Goal: Obtain resource: Download file/media

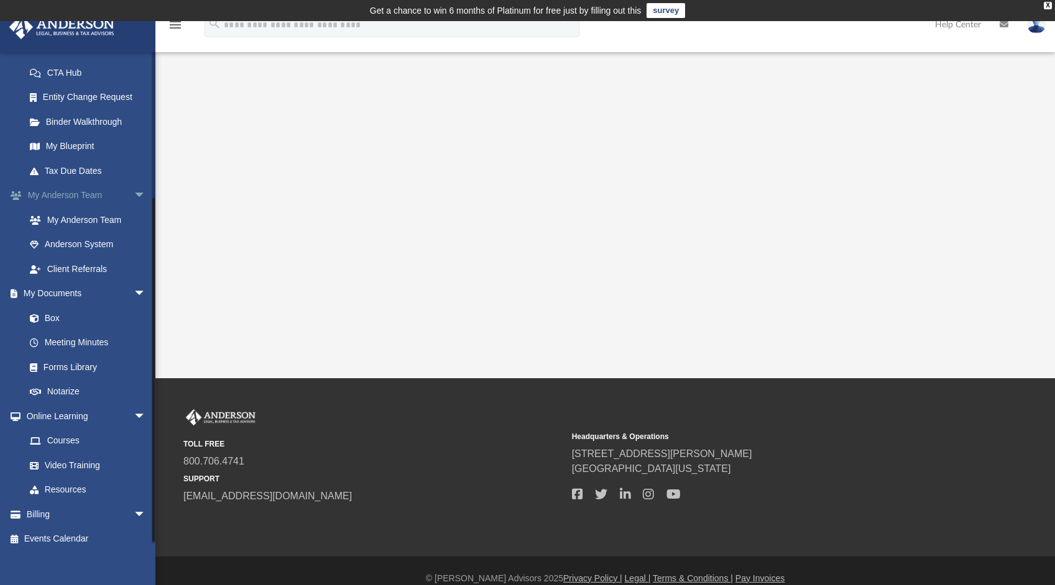
scroll to position [202, 0]
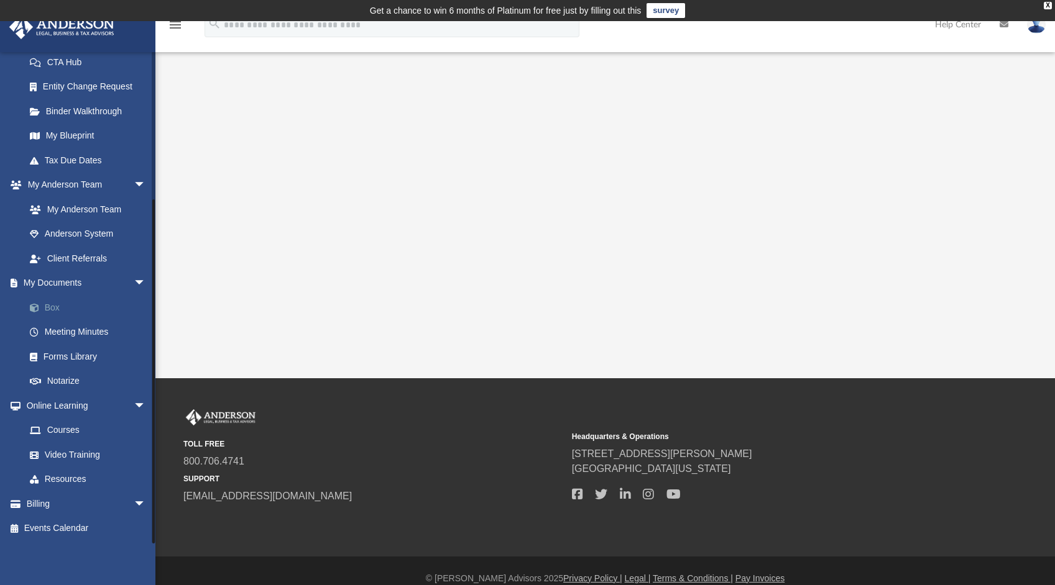
click at [54, 306] on link "Box" at bounding box center [90, 307] width 147 height 25
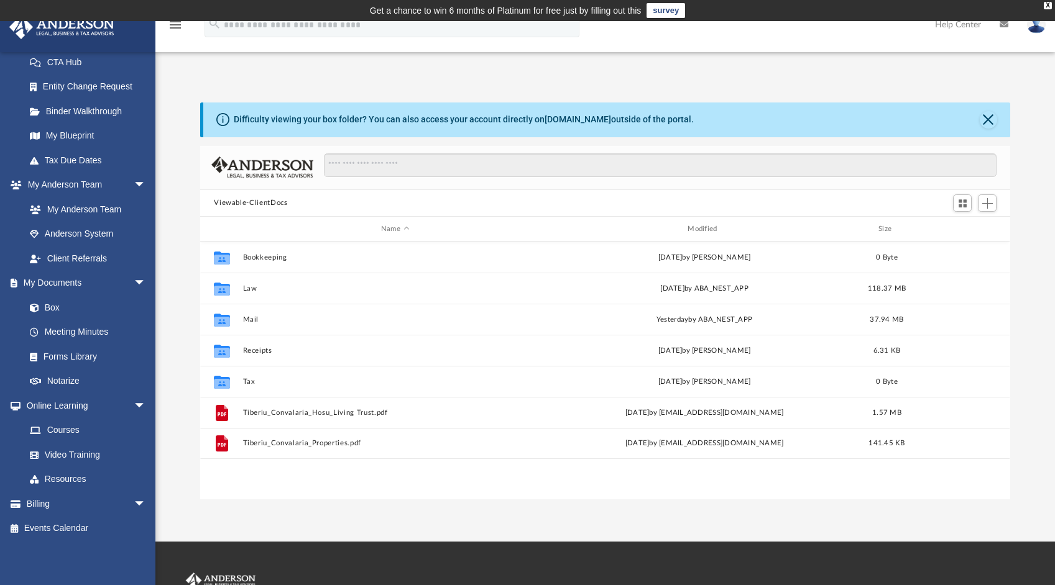
scroll to position [273, 800]
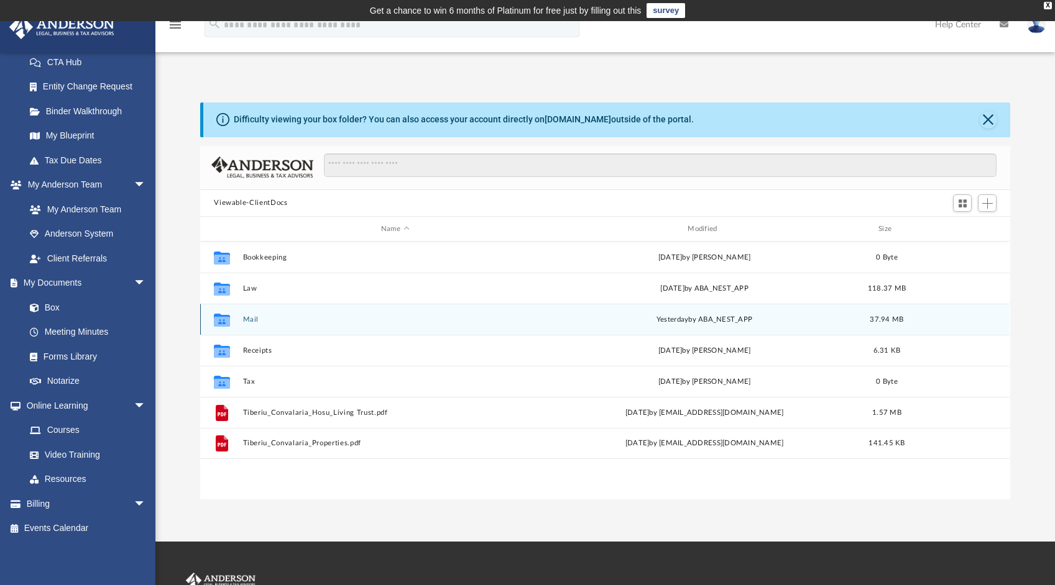
click at [250, 319] on button "Mail" at bounding box center [395, 320] width 304 height 8
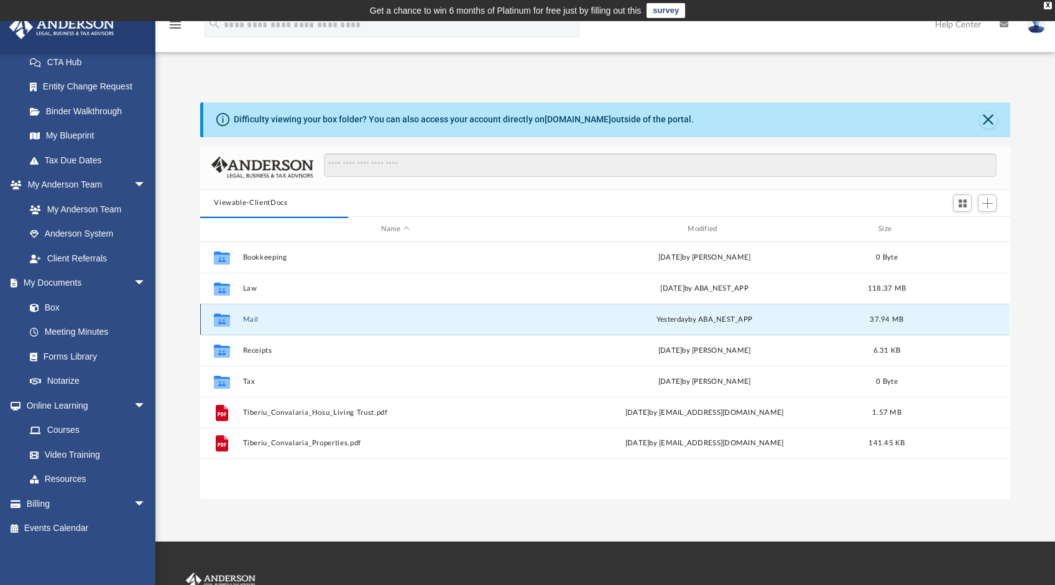
click at [249, 319] on button "Mail" at bounding box center [395, 320] width 304 height 8
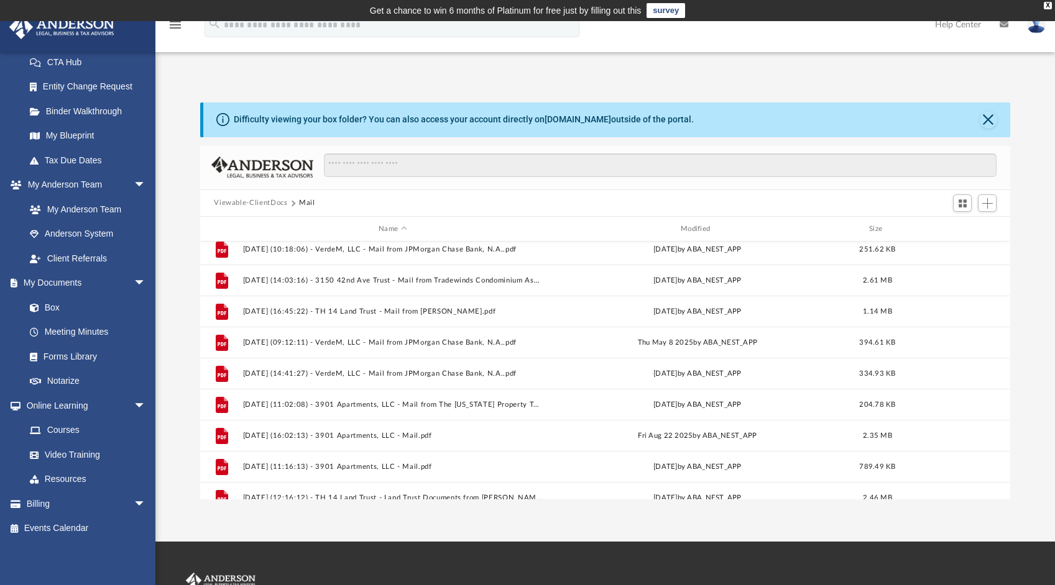
scroll to position [1265, 0]
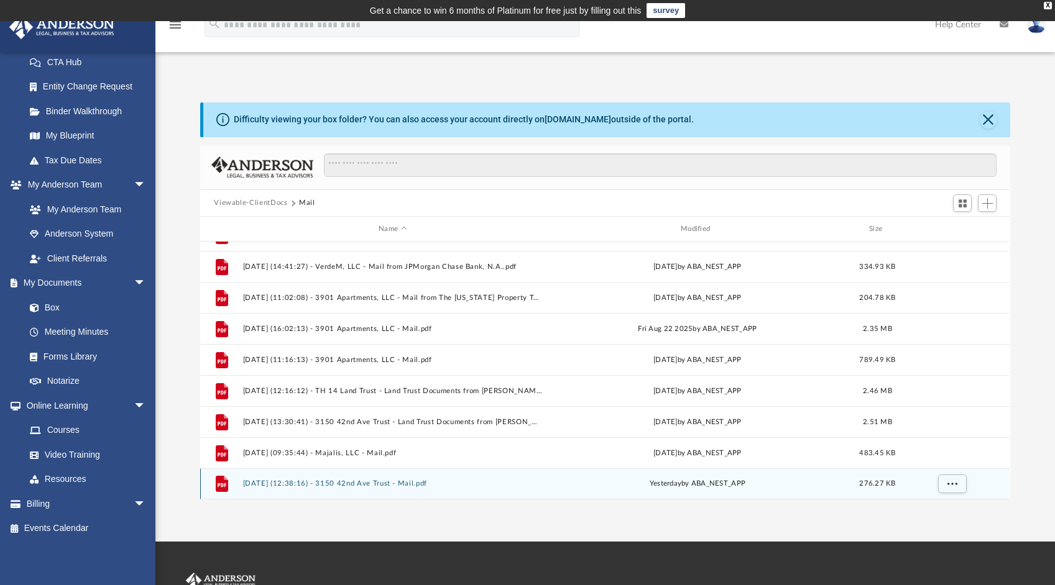
click at [416, 482] on button "[DATE] (12:38:16) - 3150 42nd Ave Trust - Mail.pdf" at bounding box center [393, 484] width 300 height 8
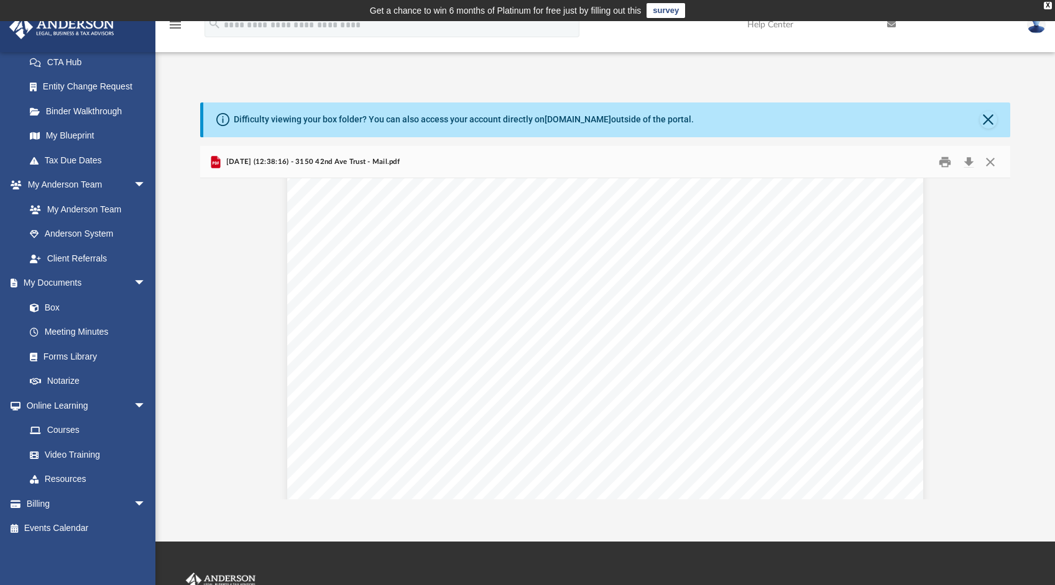
scroll to position [0, 0]
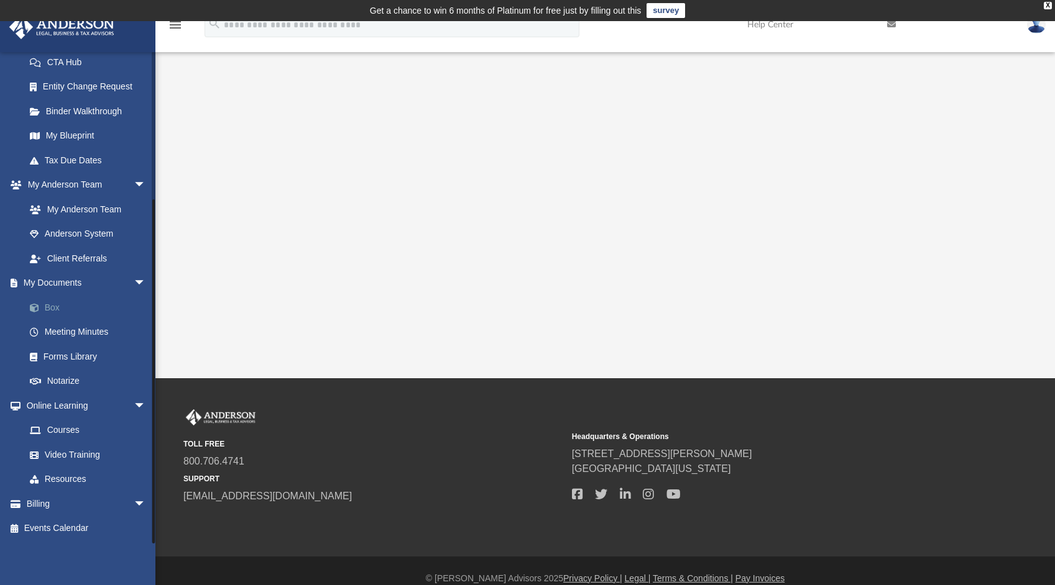
click at [52, 305] on link "Box" at bounding box center [90, 307] width 147 height 25
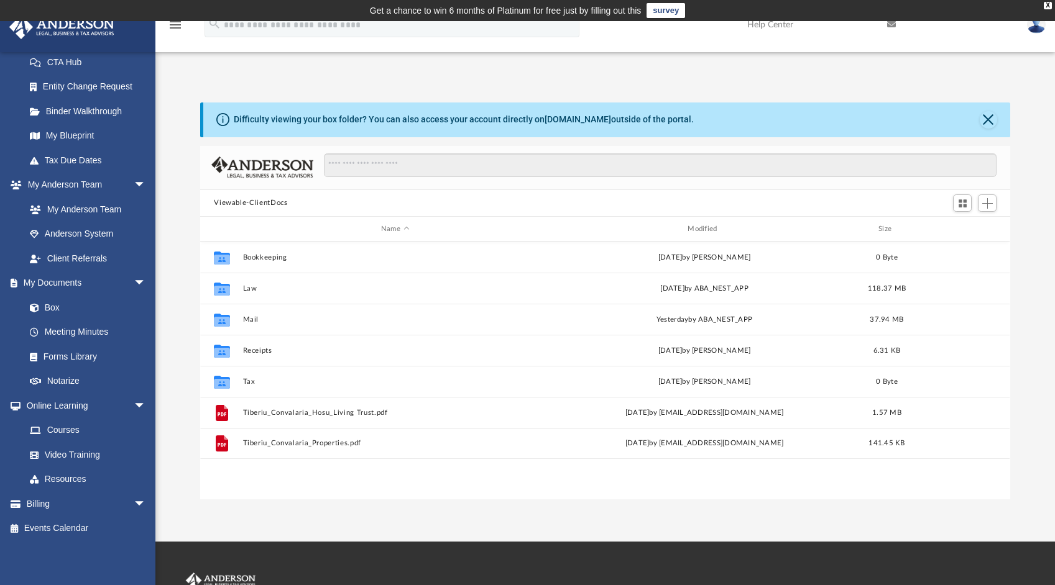
scroll to position [273, 800]
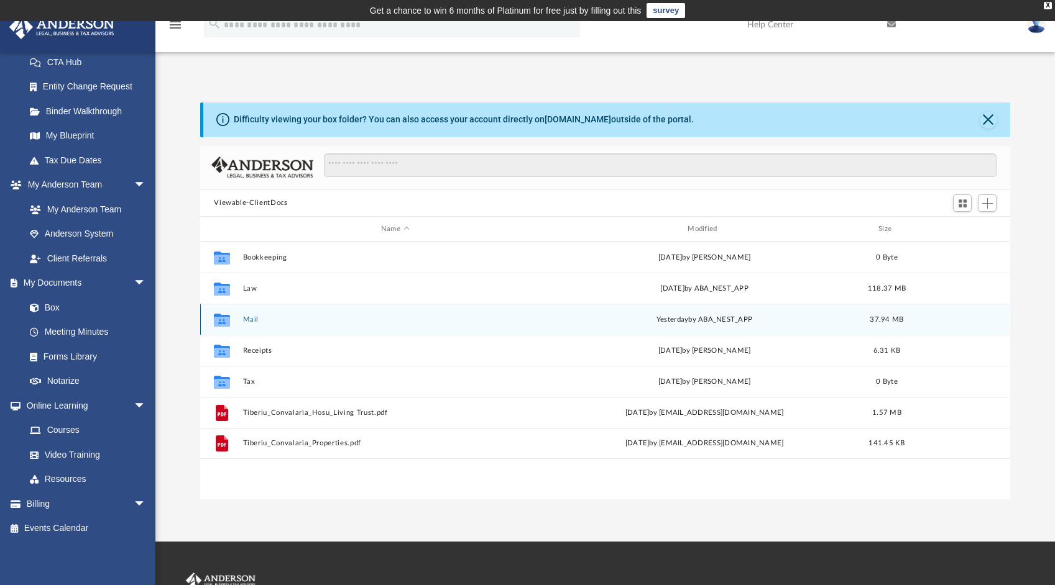
click at [247, 313] on div "Collaborated Folder Mail [DATE] by ABA_NEST_APP 37.94 MB" at bounding box center [604, 319] width 809 height 31
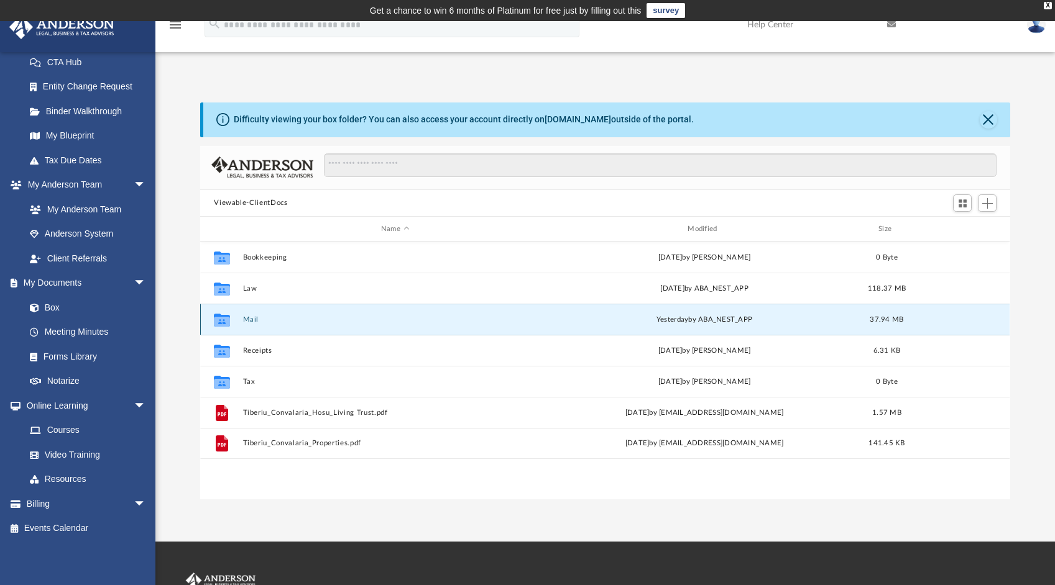
click at [249, 318] on button "Mail" at bounding box center [395, 320] width 304 height 8
click at [250, 318] on button "Mail" at bounding box center [395, 320] width 304 height 8
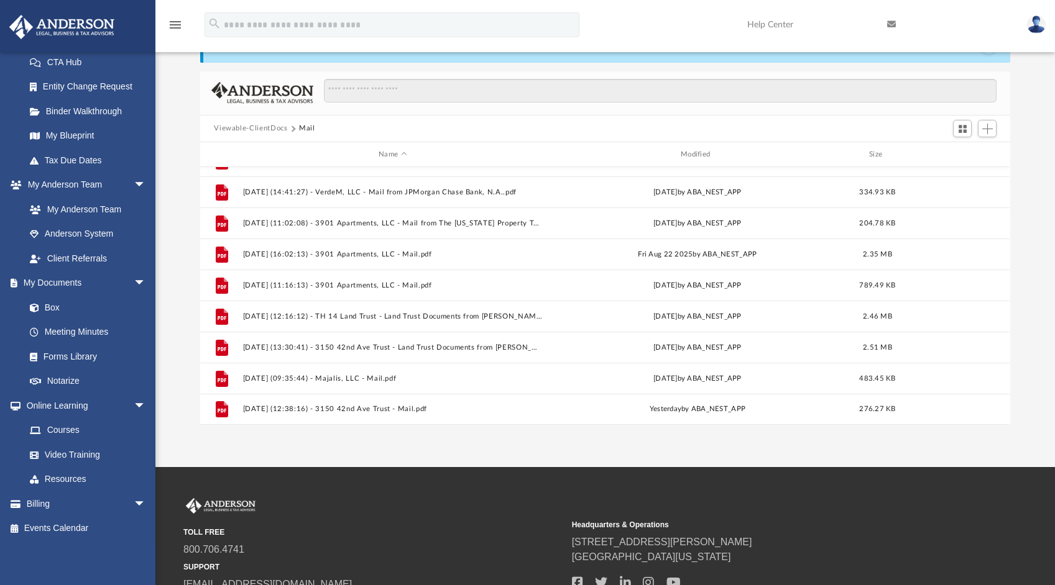
scroll to position [178, 0]
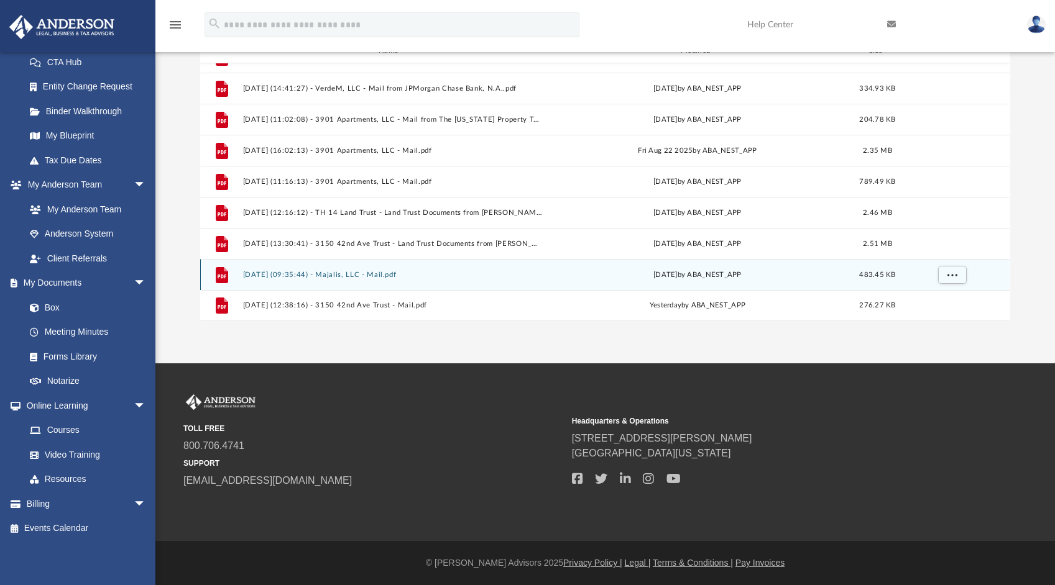
click at [386, 273] on button "[DATE] (09:35:44) - Majalis, LLC - Mail.pdf" at bounding box center [393, 275] width 300 height 8
